Goal: Information Seeking & Learning: Learn about a topic

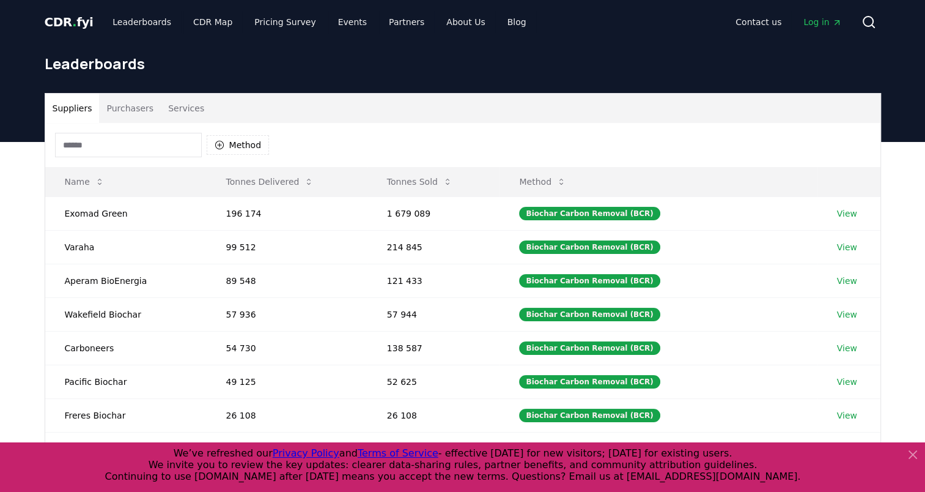
click at [131, 112] on button "Purchasers" at bounding box center [130, 108] width 62 height 29
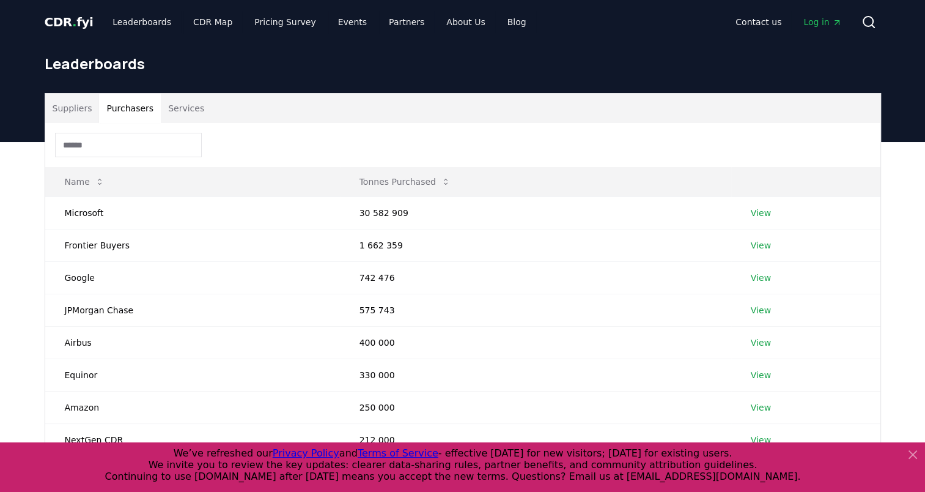
click at [916, 454] on icon at bounding box center [912, 454] width 15 height 15
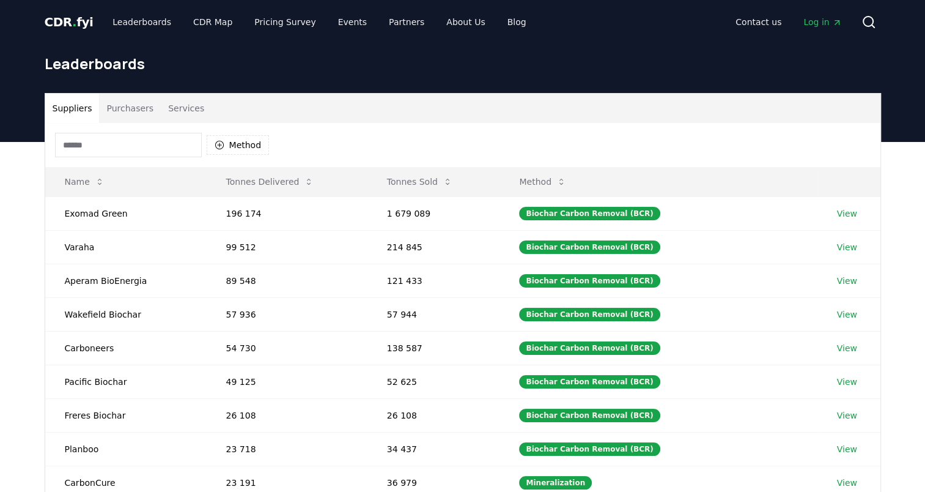
click at [78, 105] on button "Suppliers" at bounding box center [72, 108] width 54 height 29
click at [132, 117] on button "Purchasers" at bounding box center [130, 108] width 62 height 29
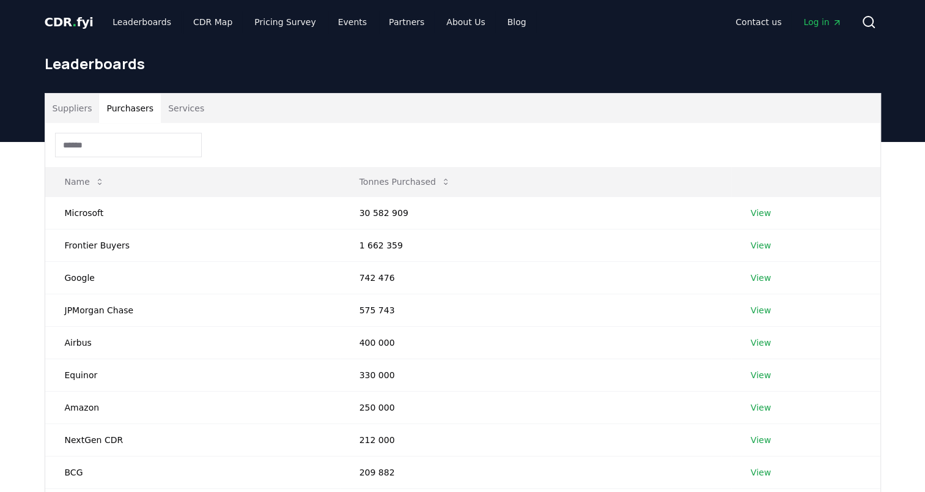
click at [183, 104] on button "Services" at bounding box center [186, 108] width 51 height 29
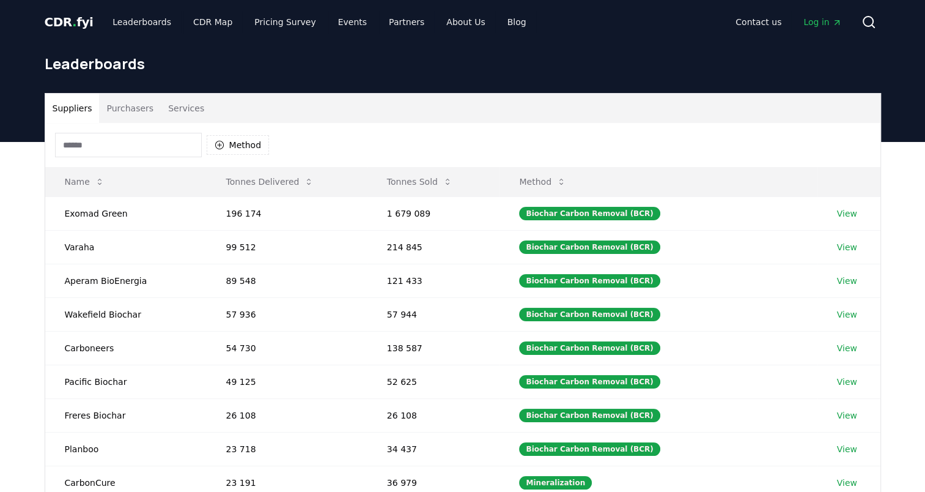
click at [79, 110] on button "Suppliers" at bounding box center [72, 108] width 54 height 29
click at [130, 108] on button "Purchasers" at bounding box center [130, 108] width 62 height 29
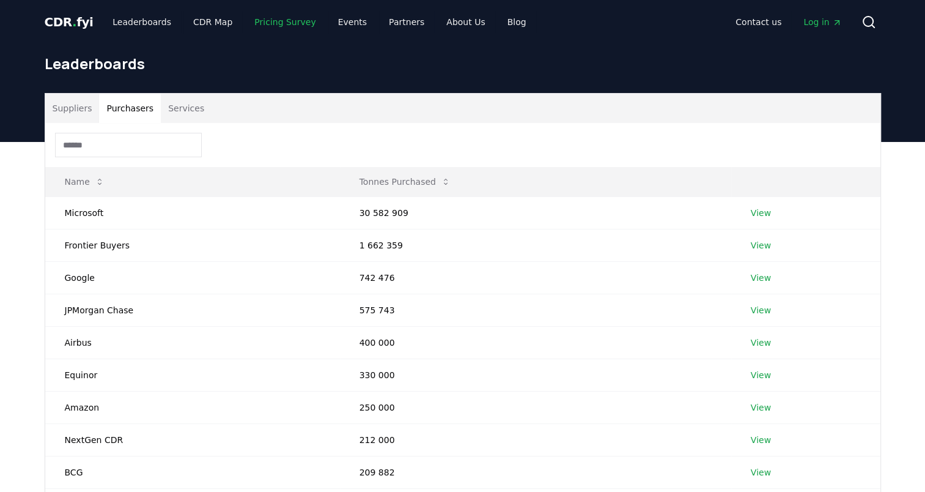
click at [276, 20] on link "Pricing Survey" at bounding box center [285, 22] width 81 height 22
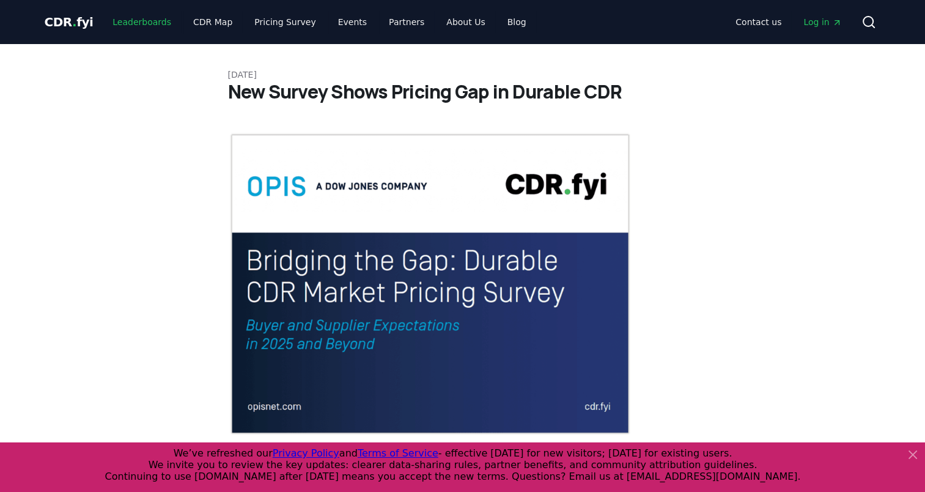
click at [134, 29] on link "Leaderboards" at bounding box center [142, 22] width 78 height 22
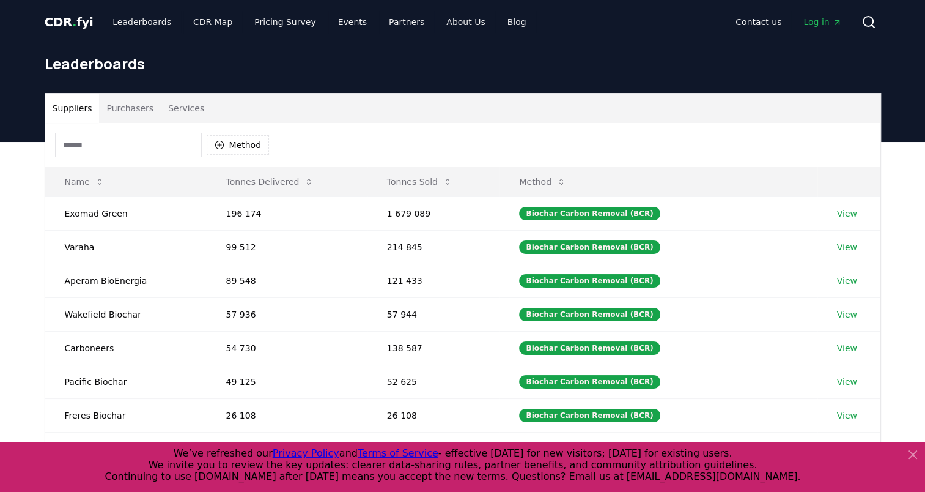
click at [62, 25] on span "CDR . fyi" at bounding box center [69, 22] width 49 height 15
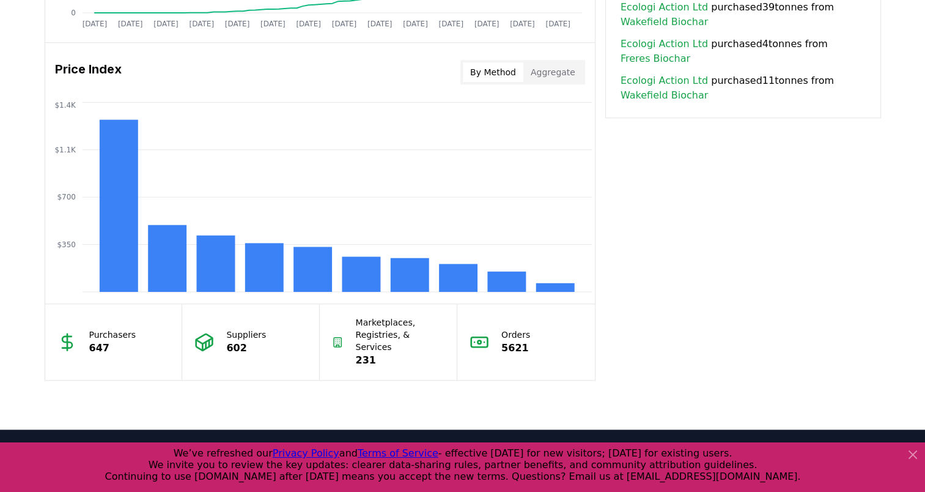
scroll to position [917, 0]
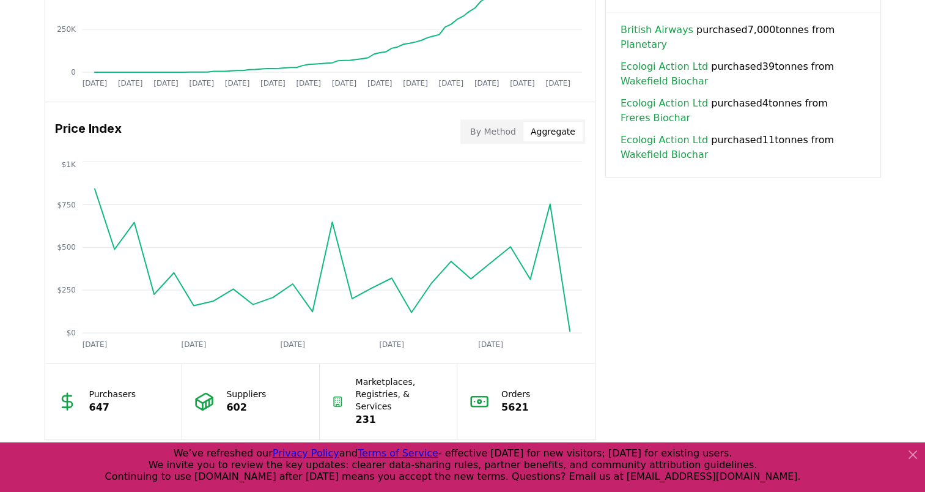
click at [553, 133] on button "Aggregate" at bounding box center [552, 132] width 59 height 20
click at [501, 133] on button "By Method" at bounding box center [493, 132] width 61 height 20
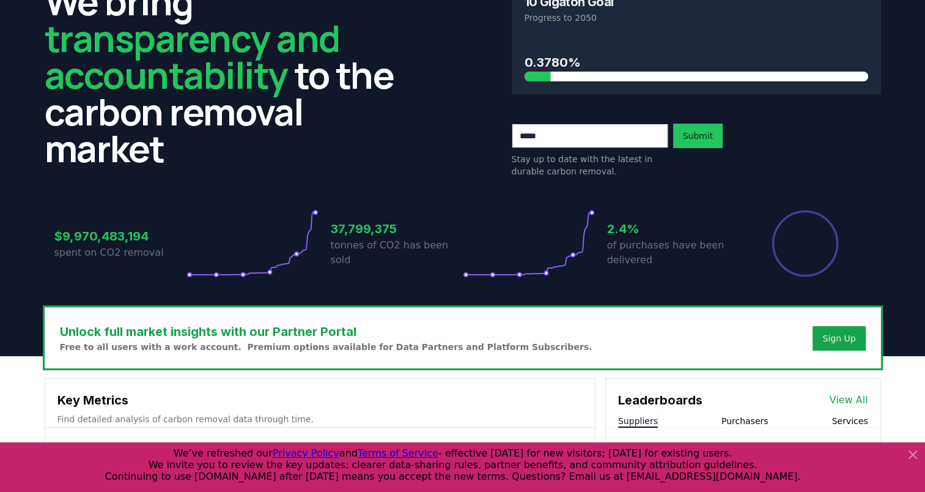
scroll to position [0, 0]
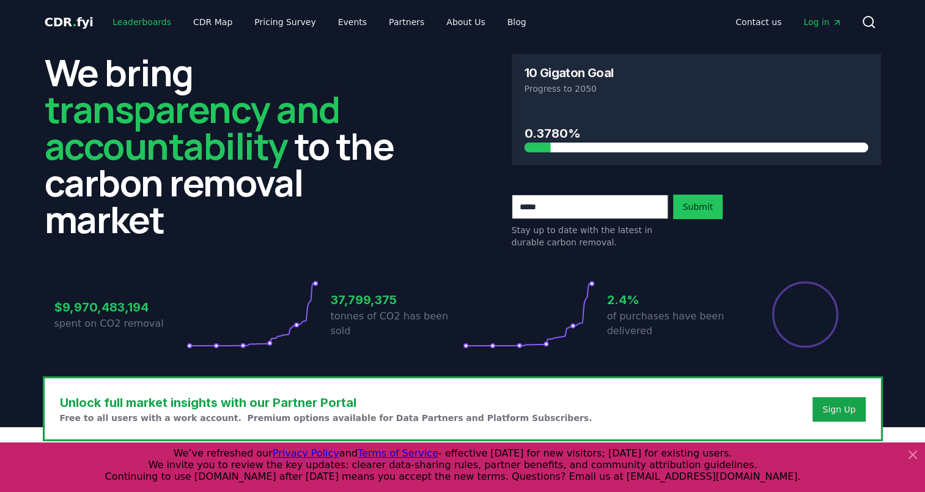
click at [148, 26] on link "Leaderboards" at bounding box center [142, 22] width 78 height 22
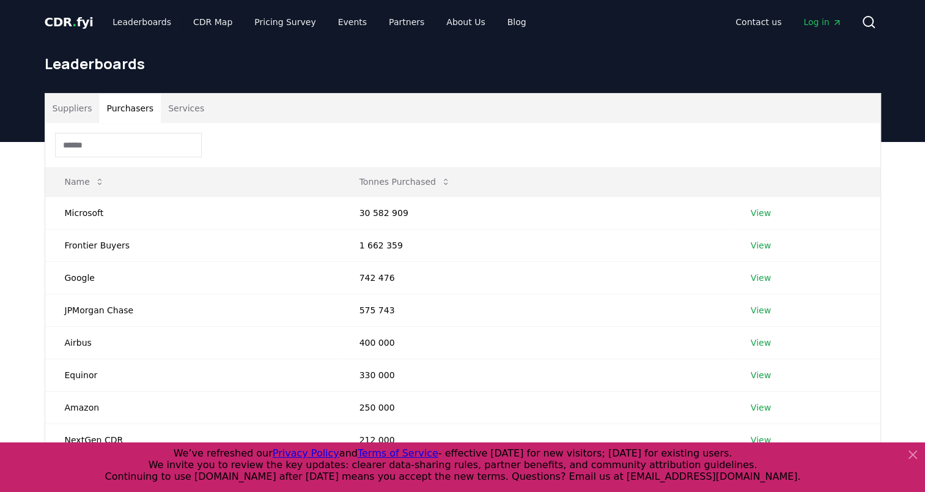
click at [136, 114] on button "Purchasers" at bounding box center [130, 108] width 62 height 29
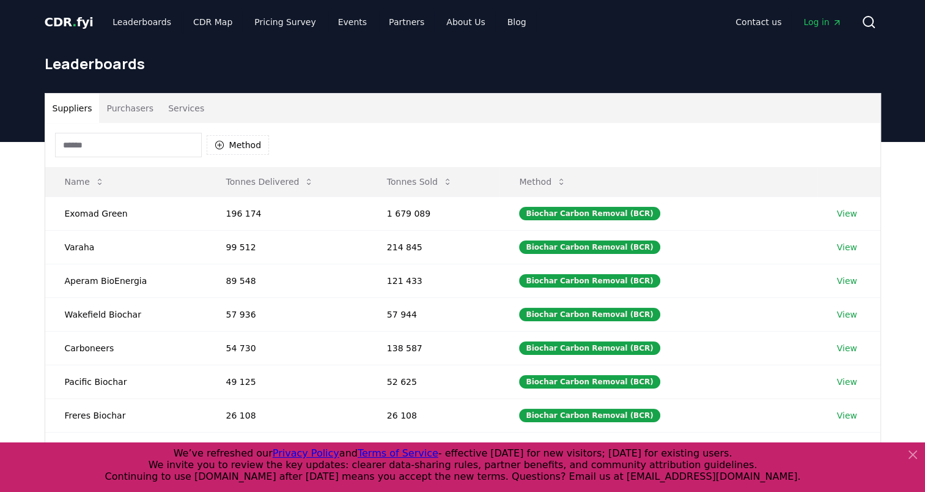
click at [67, 108] on button "Suppliers" at bounding box center [72, 108] width 54 height 29
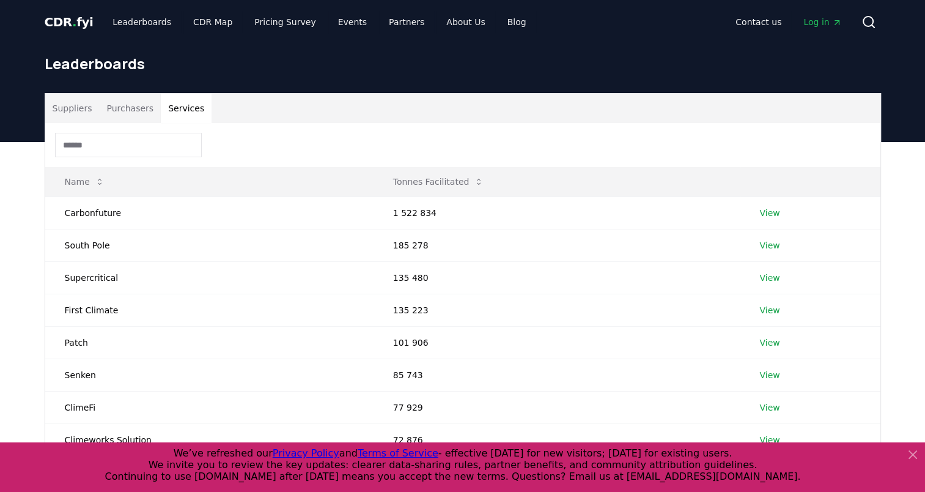
click at [186, 115] on button "Services" at bounding box center [186, 108] width 51 height 29
click at [56, 23] on span "CDR . fyi" at bounding box center [69, 22] width 49 height 15
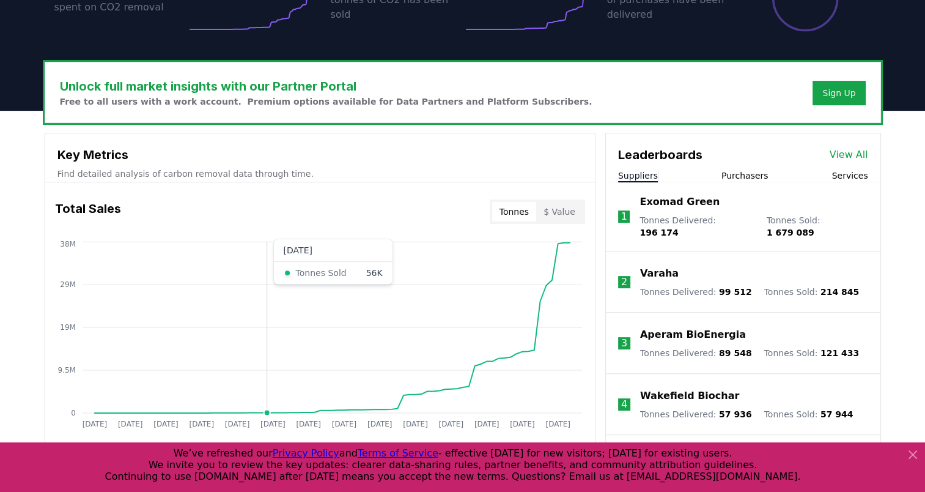
scroll to position [428, 0]
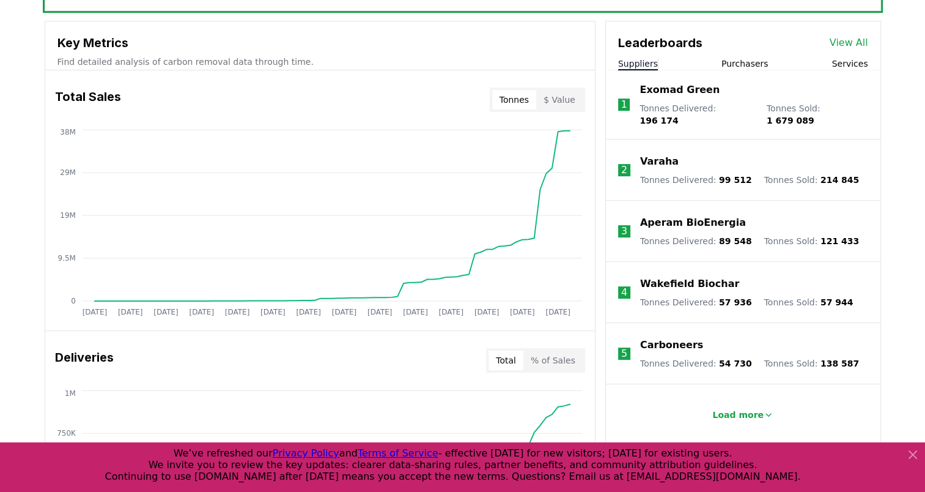
click at [550, 101] on button "$ Value" at bounding box center [559, 100] width 46 height 20
click at [514, 94] on button "Tonnes" at bounding box center [514, 100] width 44 height 20
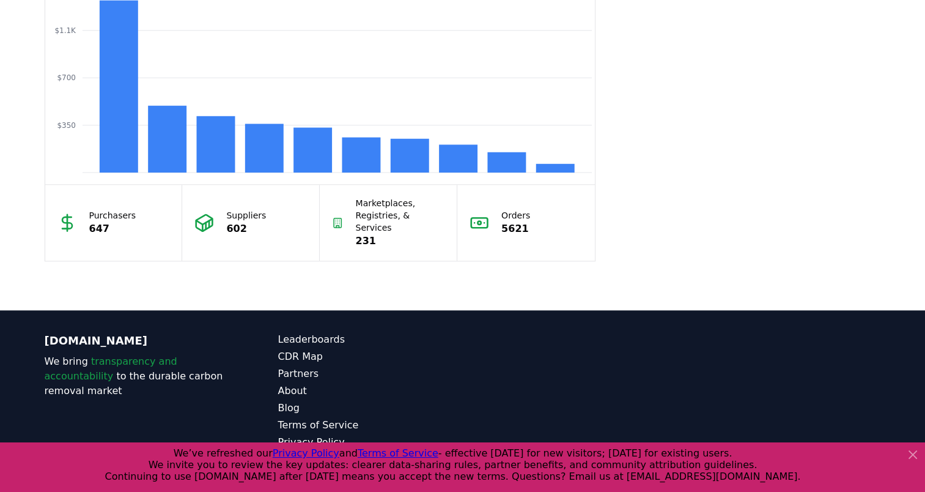
scroll to position [851, 0]
